Goal: Download file/media

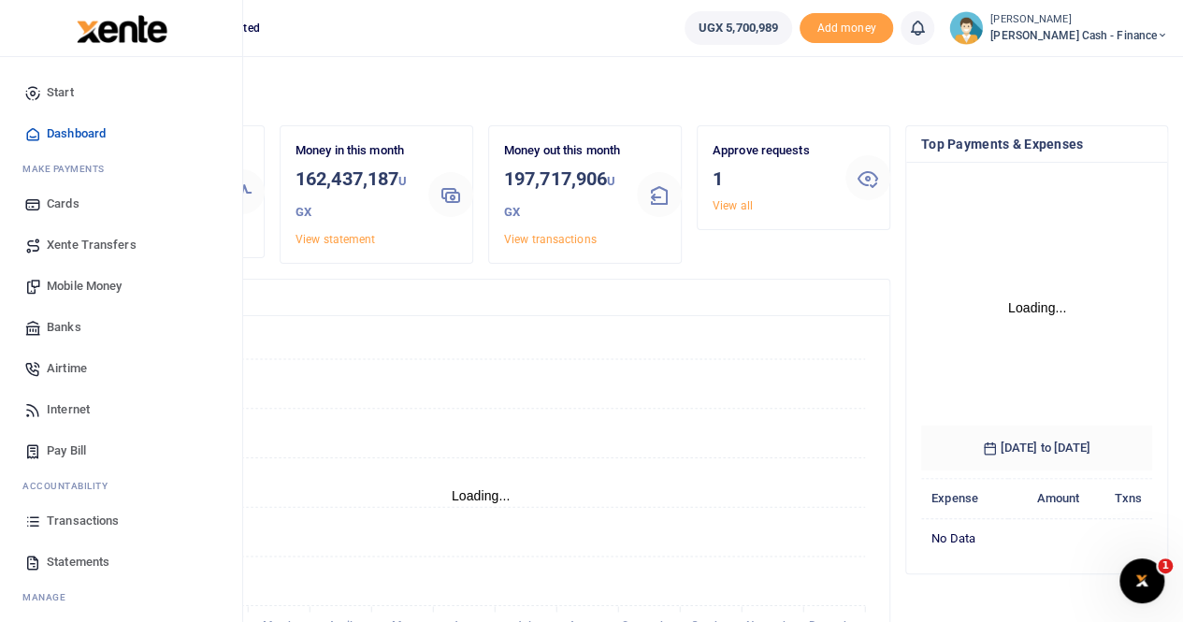
click at [64, 514] on span "Transactions" at bounding box center [83, 520] width 72 height 19
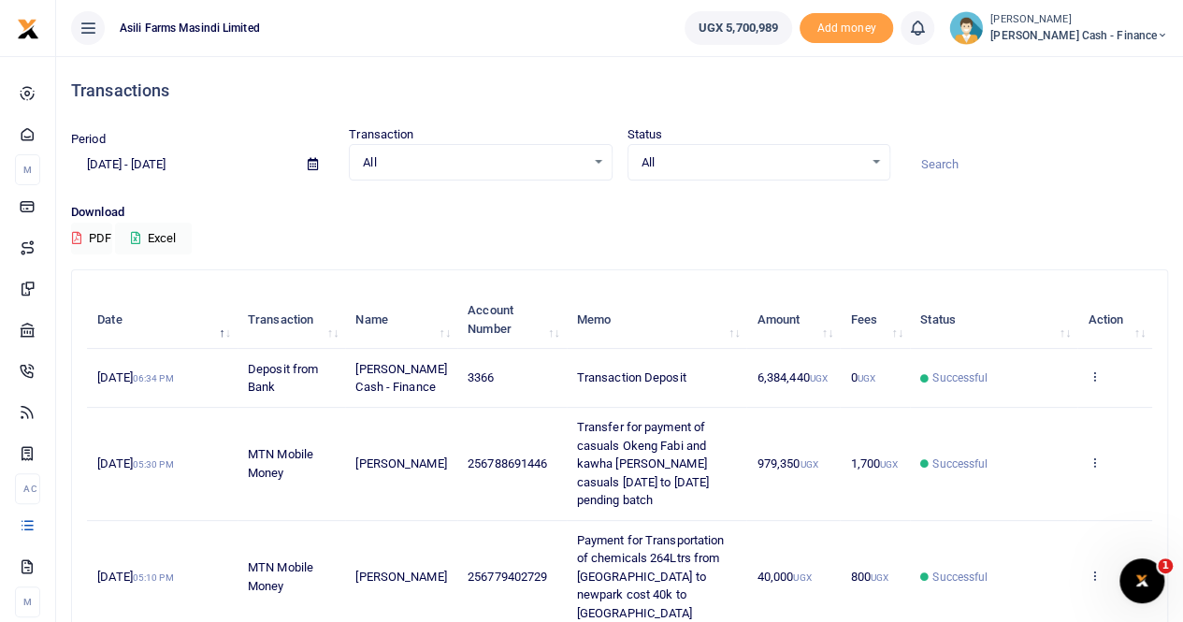
click at [312, 164] on icon at bounding box center [313, 164] width 10 height 12
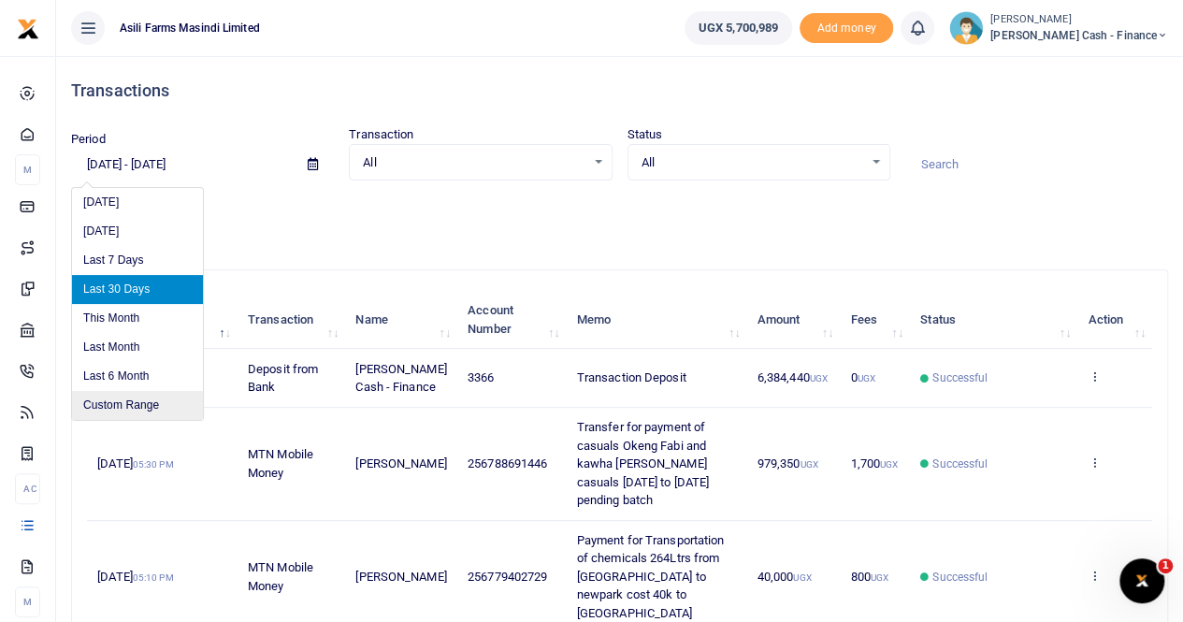
click at [127, 409] on li "Custom Range" at bounding box center [137, 405] width 131 height 29
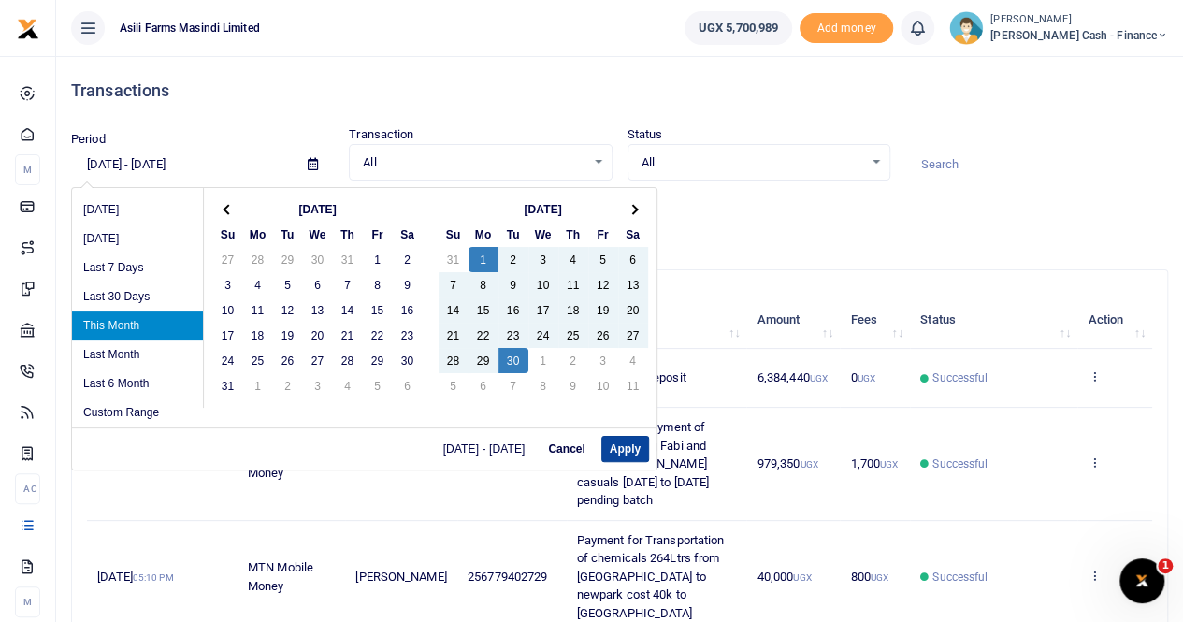
click at [624, 445] on button "Apply" at bounding box center [625, 449] width 48 height 26
type input "[DATE] - [DATE]"
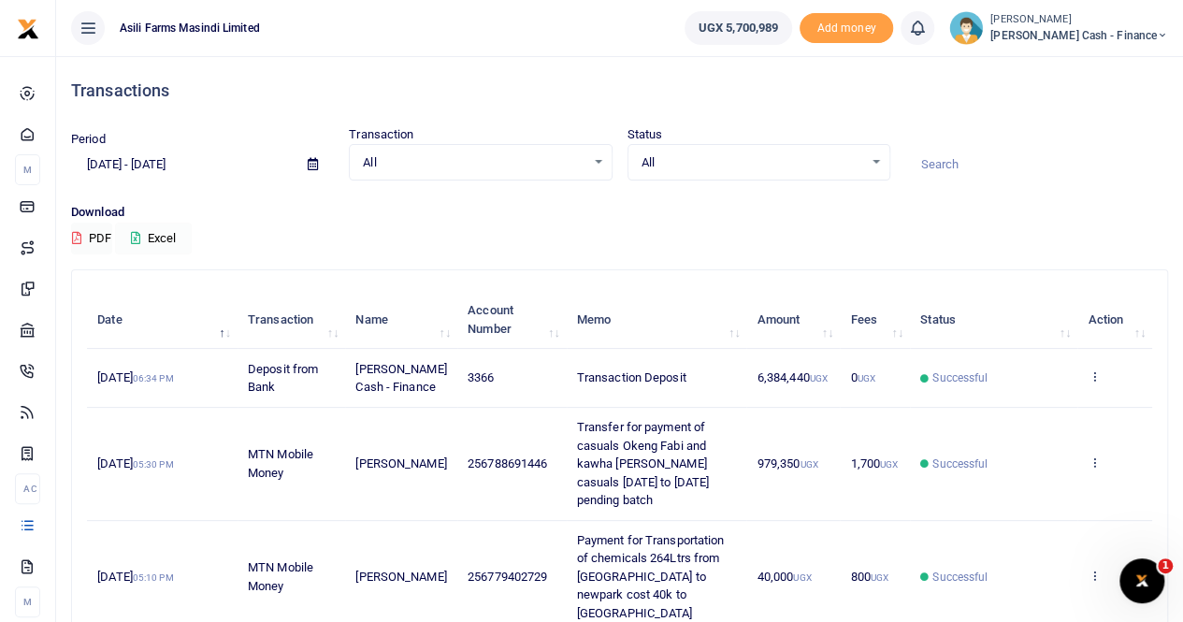
click at [172, 237] on button "Excel" at bounding box center [153, 239] width 77 height 32
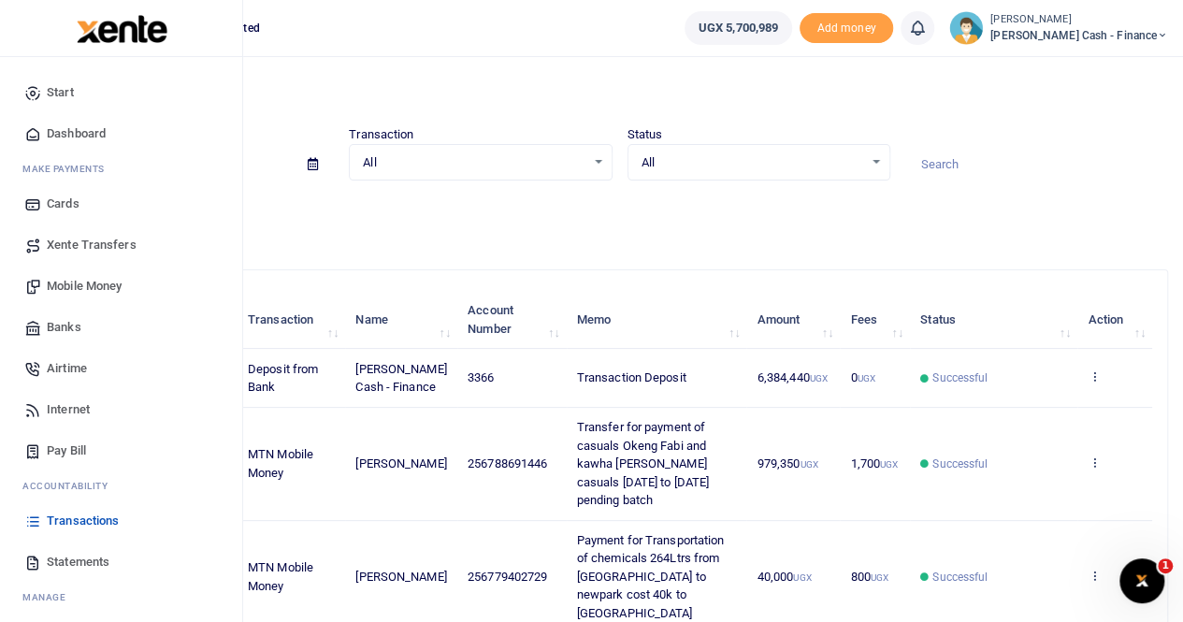
click at [69, 553] on span "Statements" at bounding box center [78, 562] width 63 height 19
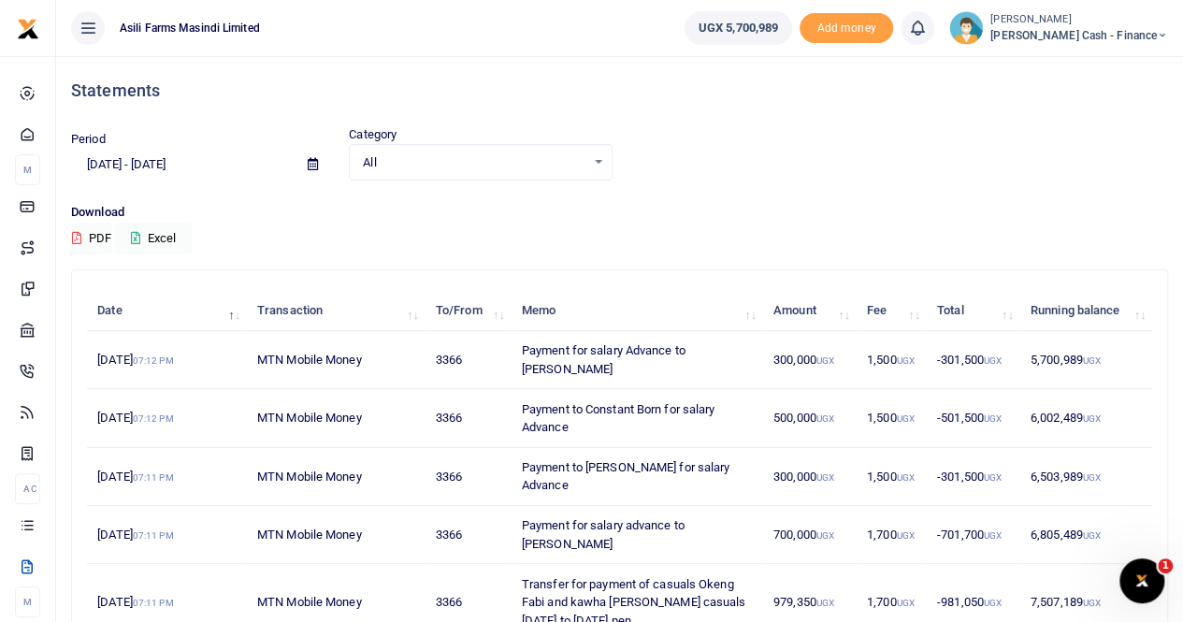
click at [312, 164] on icon at bounding box center [313, 164] width 10 height 12
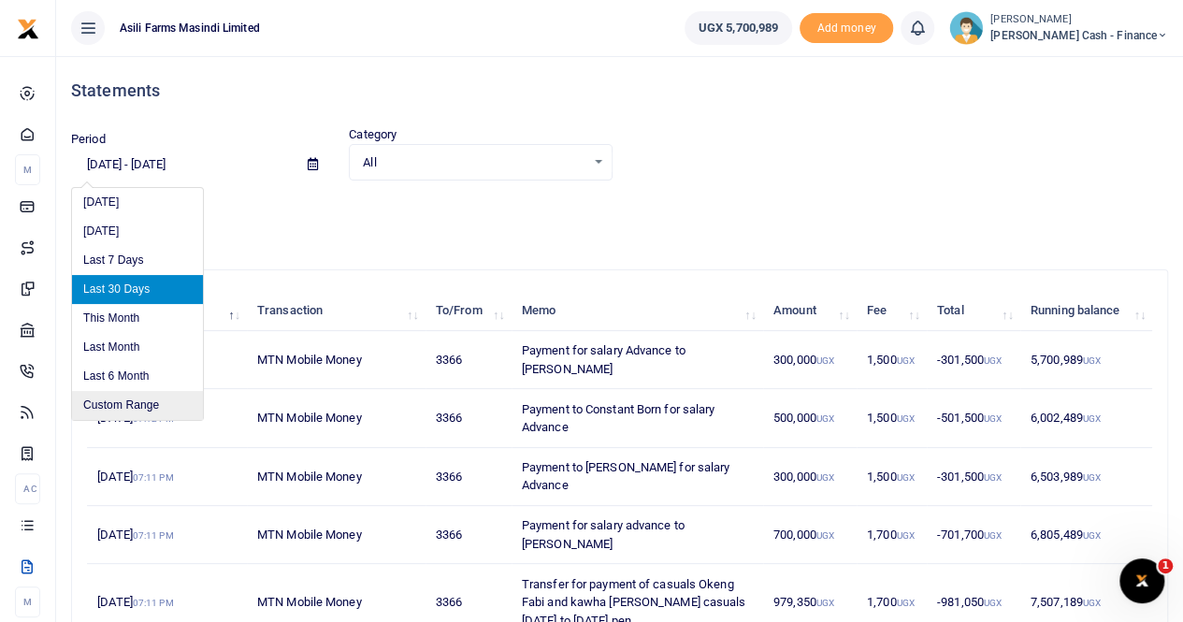
click at [133, 405] on li "Custom Range" at bounding box center [137, 405] width 131 height 29
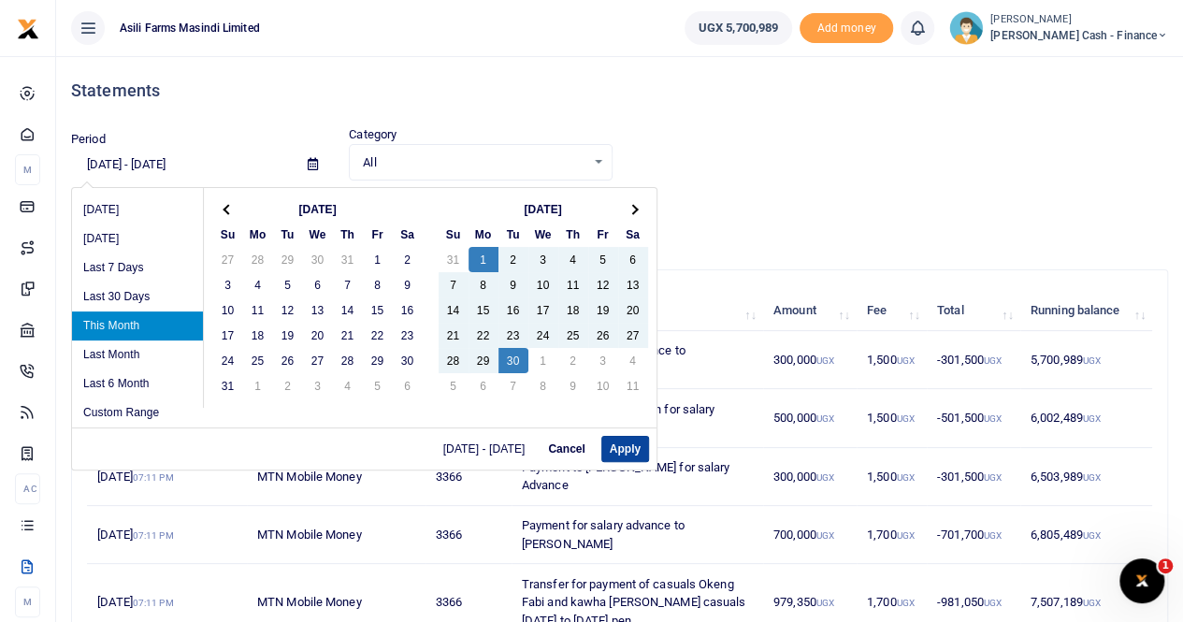
click at [611, 442] on button "Apply" at bounding box center [625, 449] width 48 height 26
type input "[DATE] - [DATE]"
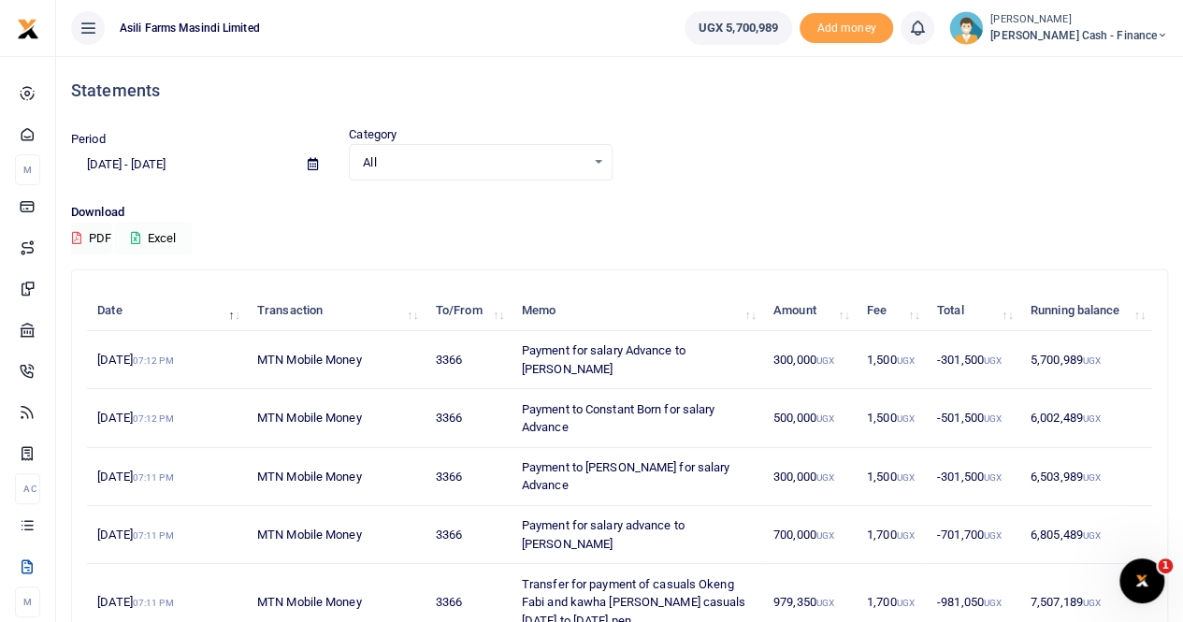
click at [163, 233] on button "Excel" at bounding box center [153, 239] width 77 height 32
click at [151, 231] on button "Excel" at bounding box center [153, 239] width 77 height 32
